Goal: Task Accomplishment & Management: Manage account settings

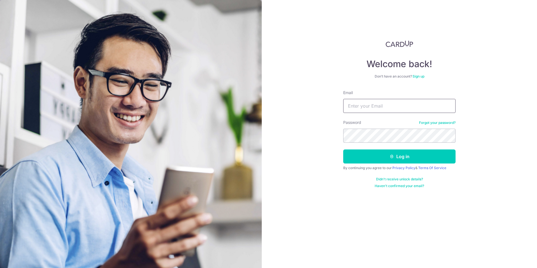
click at [368, 102] on input "Email" at bounding box center [399, 106] width 112 height 14
type input "[EMAIL_ADDRESS][DOMAIN_NAME]"
click at [343, 149] on button "Log in" at bounding box center [399, 156] width 112 height 14
click at [436, 157] on button "Log in" at bounding box center [399, 156] width 112 height 14
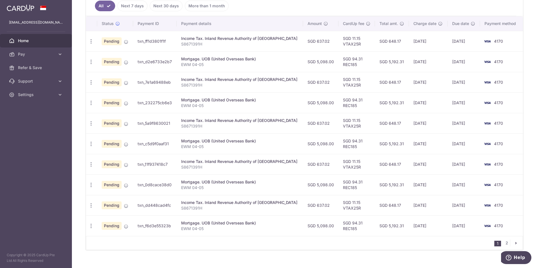
scroll to position [166, 0]
